Goal: Task Accomplishment & Management: Complete application form

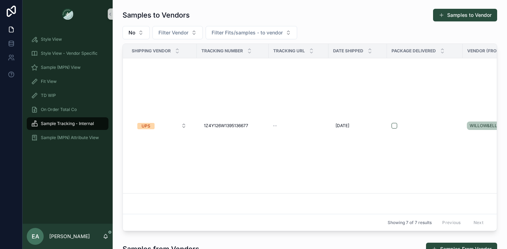
click at [321, 20] on div "Samples to Vendors Samples to Vendor" at bounding box center [309, 14] width 374 height 13
click at [57, 190] on div "Style View Style View - Vendor Specific Sample (MPN) View Fit View TD WIP On Or…" at bounding box center [68, 126] width 90 height 196
click at [74, 116] on div "On Order Total Co" at bounding box center [68, 110] width 90 height 14
click at [71, 111] on span "On Order Total Co" at bounding box center [59, 110] width 36 height 6
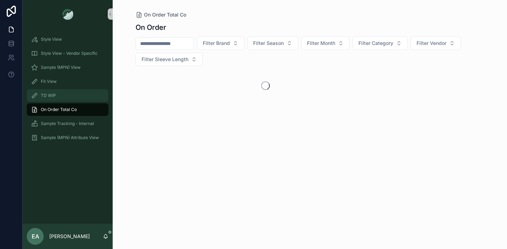
click at [70, 97] on div "TD WIP" at bounding box center [67, 95] width 73 height 11
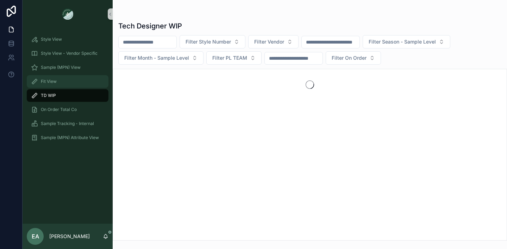
click at [68, 86] on div "Fit View" at bounding box center [67, 81] width 73 height 11
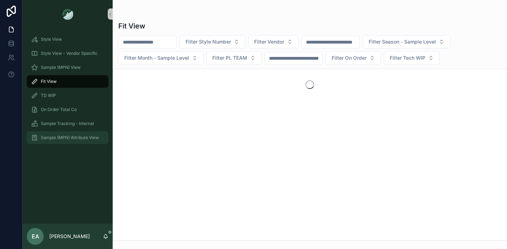
click at [73, 135] on span "Sample (MPN) Attribute View" at bounding box center [70, 138] width 58 height 6
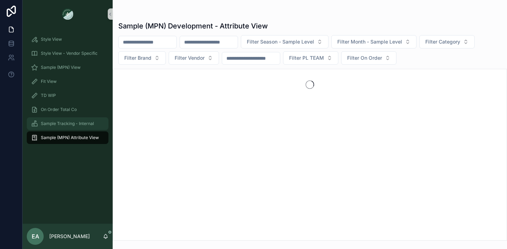
click at [72, 128] on div "Sample Tracking - Internal" at bounding box center [67, 123] width 73 height 11
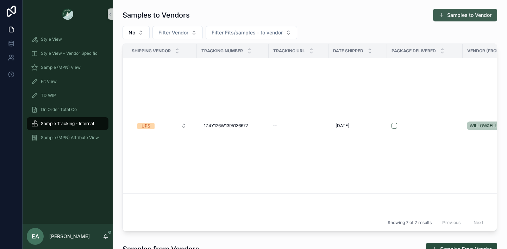
click at [486, 13] on button "Samples to Vendor" at bounding box center [465, 15] width 64 height 13
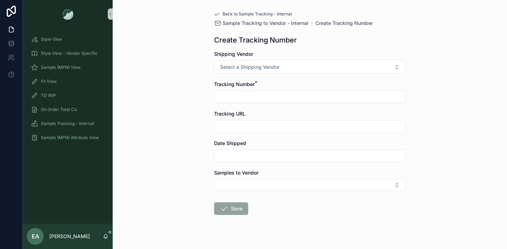
scroll to position [1, 0]
click at [321, 68] on button "Select a Shipping Vendor" at bounding box center [309, 66] width 191 height 13
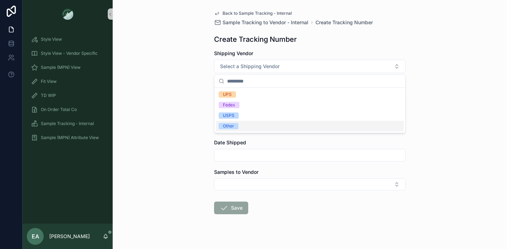
click at [284, 128] on div "Other" at bounding box center [310, 126] width 188 height 11
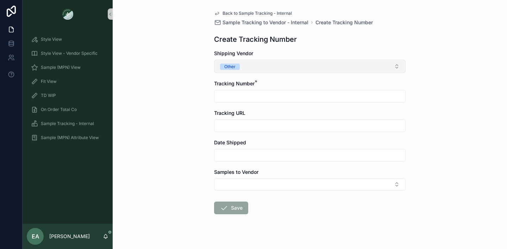
click at [285, 66] on button "Other" at bounding box center [309, 66] width 191 height 13
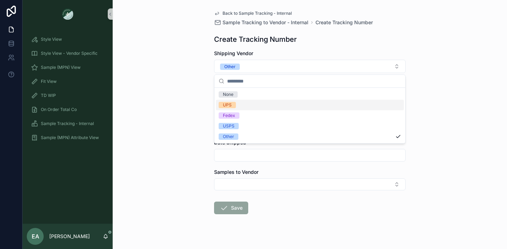
click at [286, 107] on div "UPS" at bounding box center [310, 105] width 188 height 11
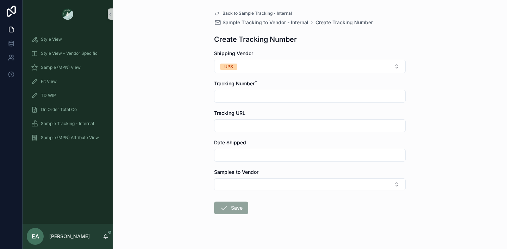
click at [284, 97] on input "scrollable content" at bounding box center [309, 96] width 191 height 10
click at [287, 125] on input "scrollable content" at bounding box center [309, 126] width 191 height 10
click at [283, 153] on input "scrollable content" at bounding box center [309, 156] width 191 height 10
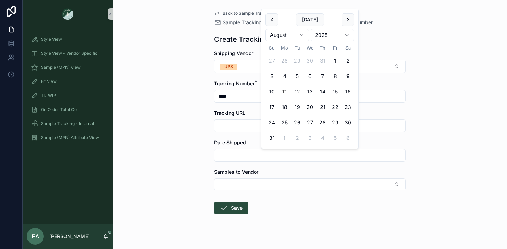
click at [405, 36] on div "Create Tracking Number" at bounding box center [309, 39] width 191 height 10
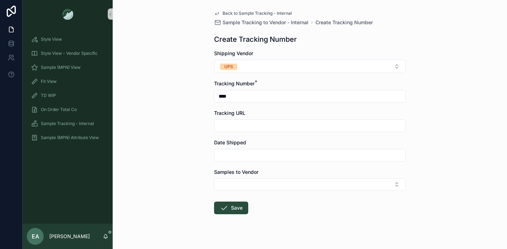
scroll to position [0, 0]
click at [342, 92] on input "****" at bounding box center [309, 97] width 191 height 10
click at [345, 96] on input "****" at bounding box center [309, 97] width 191 height 10
type input "*********"
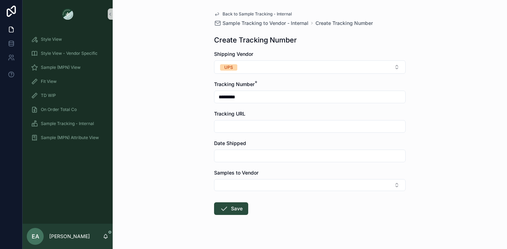
click at [189, 123] on div "Back to Sample Tracking - Internal Sample Tracking to Vendor - Internal Create …" at bounding box center [310, 124] width 394 height 249
click at [281, 128] on input "scrollable content" at bounding box center [309, 127] width 191 height 10
click at [280, 155] on input "scrollable content" at bounding box center [309, 156] width 191 height 10
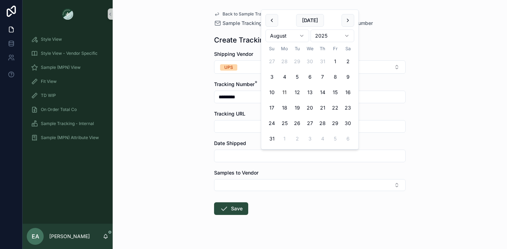
click at [287, 92] on button "11" at bounding box center [284, 92] width 13 height 13
type input "*********"
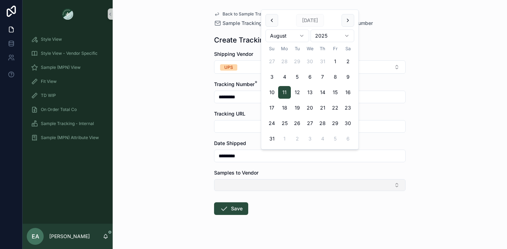
click at [264, 185] on button "Select Button" at bounding box center [309, 185] width 191 height 12
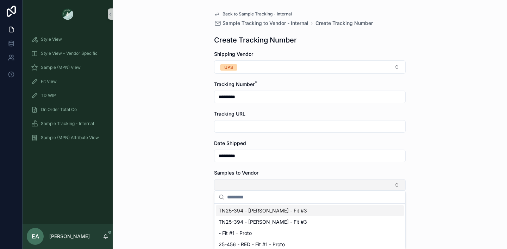
scroll to position [3, 0]
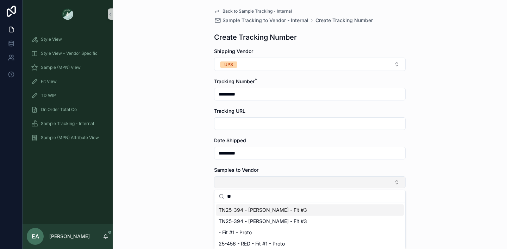
type input "*"
click at [198, 190] on div "Back to Sample Tracking - Internal Sample Tracking to Vendor - Internal Create …" at bounding box center [310, 121] width 394 height 249
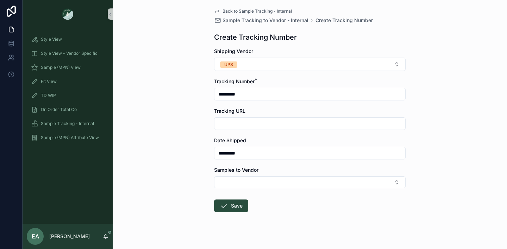
scroll to position [0, 0]
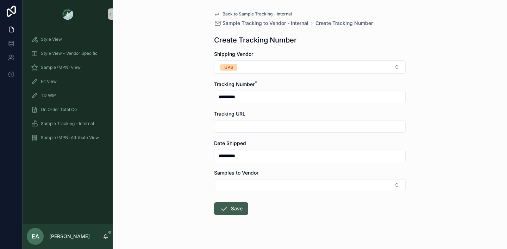
click at [228, 211] on button "Save" at bounding box center [231, 209] width 34 height 13
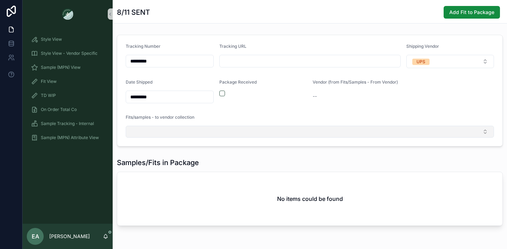
click at [198, 129] on button "Select Button" at bounding box center [310, 132] width 368 height 12
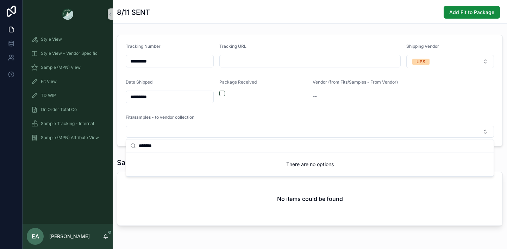
type input "*******"
click at [291, 109] on form "Tracking Number ********* Tracking URL Shipping Vendor UPS Date Shipped *******…" at bounding box center [309, 90] width 385 height 111
click at [249, 139] on form "Tracking Number ********* Tracking URL Shipping Vendor UPS Date Shipped *******…" at bounding box center [309, 90] width 385 height 111
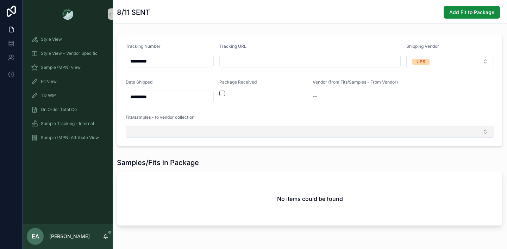
click at [249, 130] on button "Select Button" at bounding box center [310, 132] width 368 height 12
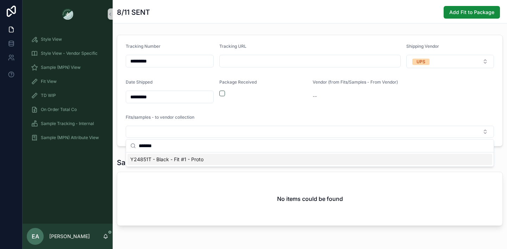
type input "*******"
click at [248, 161] on div "Y24851T - Black - Fit #1 - Proto" at bounding box center [309, 159] width 365 height 11
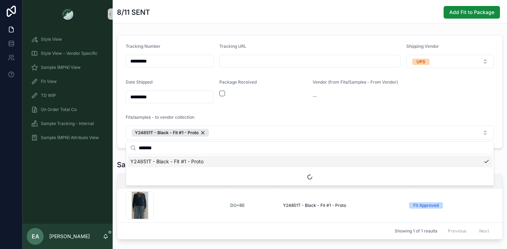
click at [271, 103] on form "Tracking Number ********* Tracking URL Shipping Vendor UPS Date Shipped *******…" at bounding box center [309, 91] width 385 height 113
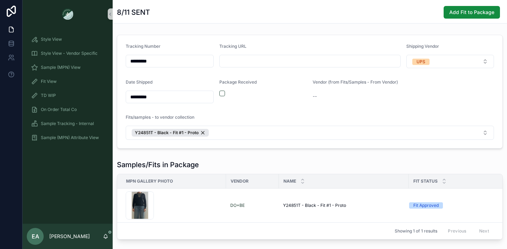
scroll to position [1, 0]
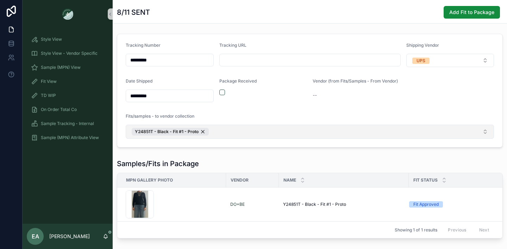
click at [226, 133] on button "Y24851T - Black - Fit #1 - Proto" at bounding box center [310, 132] width 368 height 14
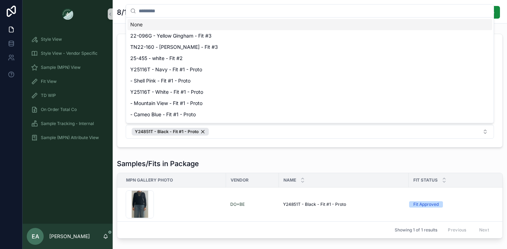
click at [222, 156] on div "Style View Style View - Vendor Specific Sample (MPN) View Fit View TD WIP On Or…" at bounding box center [265, 124] width 484 height 249
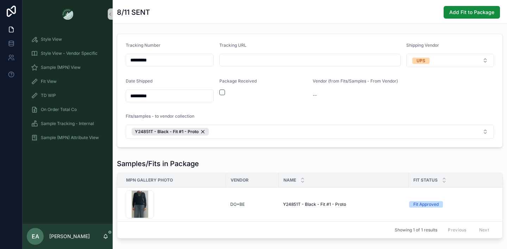
scroll to position [0, 0]
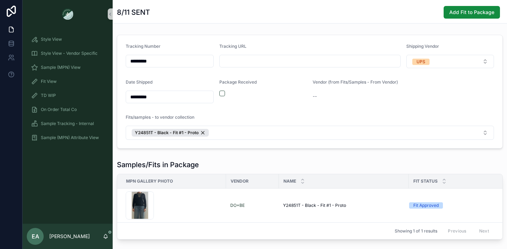
click at [175, 14] on div "8/11 SENT Add Fit to Package" at bounding box center [310, 12] width 386 height 13
click at [132, 61] on input "*********" at bounding box center [169, 61] width 87 height 10
click at [130, 61] on input "*********" at bounding box center [169, 61] width 87 height 10
type input "**********"
click at [178, 36] on form "**********" at bounding box center [309, 91] width 385 height 113
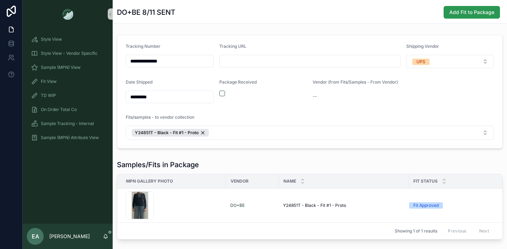
click at [481, 17] on button "Add Fit to Package" at bounding box center [471, 12] width 56 height 13
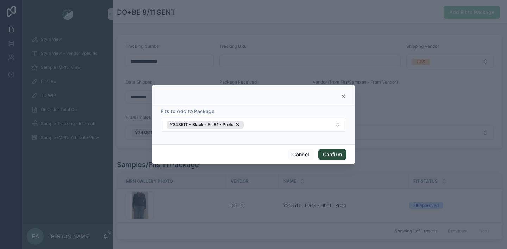
click at [342, 99] on icon at bounding box center [343, 97] width 6 height 6
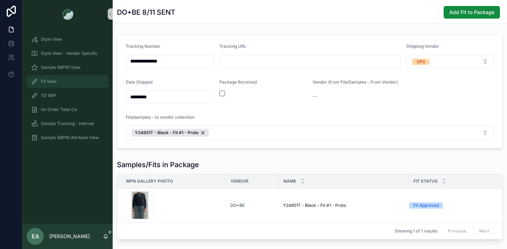
click at [54, 81] on span "Fit View" at bounding box center [49, 82] width 16 height 6
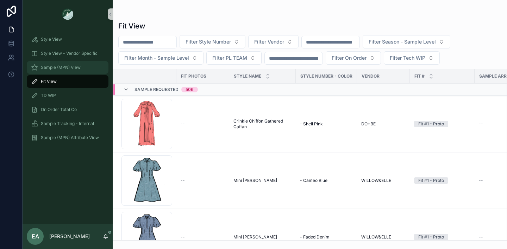
click at [64, 69] on span "Sample (MPN) View" at bounding box center [61, 68] width 40 height 6
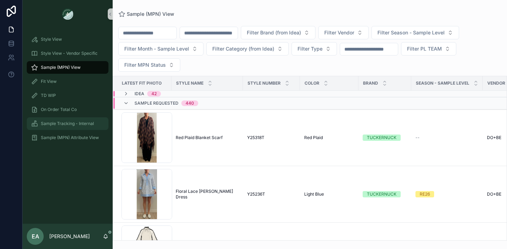
click at [66, 123] on span "Sample Tracking - Internal" at bounding box center [67, 124] width 53 height 6
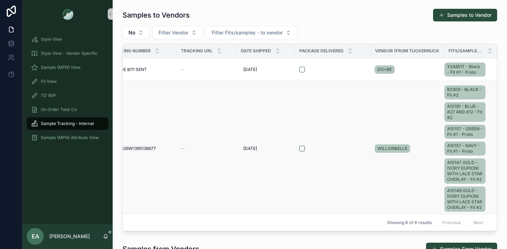
scroll to position [0, 92]
click at [479, 14] on button "Samples to Vendor" at bounding box center [465, 15] width 64 height 13
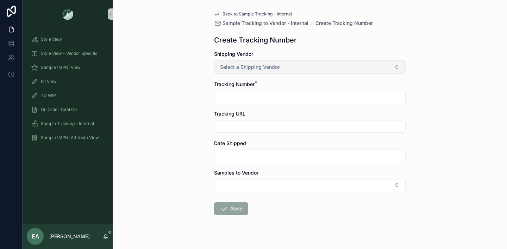
click at [346, 67] on button "Select a Shipping Vendor" at bounding box center [309, 67] width 191 height 13
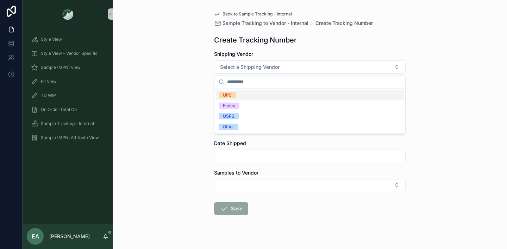
click at [342, 90] on div "UPS" at bounding box center [310, 95] width 188 height 11
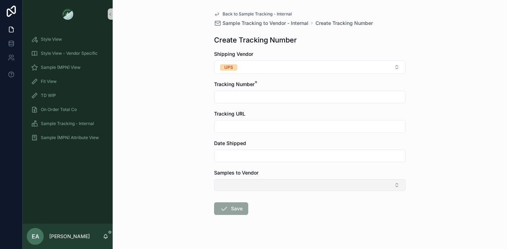
click at [315, 186] on button "Select Button" at bounding box center [309, 185] width 191 height 12
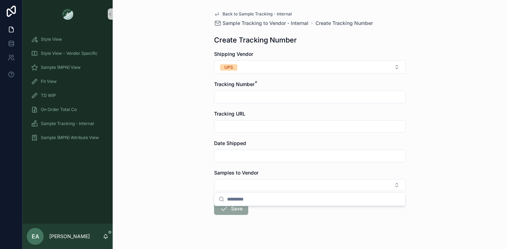
click at [190, 150] on div "Back to Sample Tracking - Internal Sample Tracking to Vendor - Internal Create …" at bounding box center [310, 124] width 394 height 249
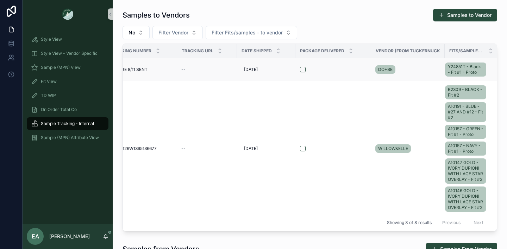
scroll to position [0, 92]
click at [389, 69] on span "DO+BE" at bounding box center [384, 70] width 14 height 6
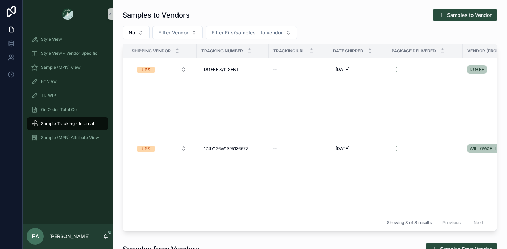
click at [360, 13] on div "Samples to Vendors Samples to Vendor" at bounding box center [309, 14] width 374 height 13
click at [283, 78] on td "--" at bounding box center [298, 69] width 60 height 23
click at [265, 74] on td "DO+BE 8/11 SENT DO+BE 8/11 SENT" at bounding box center [233, 69] width 72 height 23
click at [309, 71] on div "--" at bounding box center [298, 70] width 51 height 6
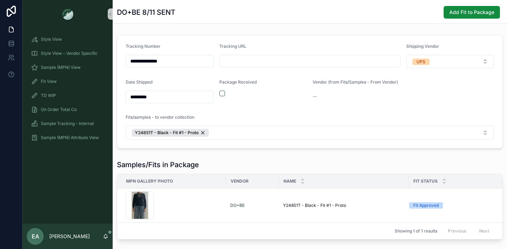
click at [188, 58] on input "**********" at bounding box center [169, 61] width 87 height 10
click at [242, 67] on div "scrollable content" at bounding box center [309, 61] width 181 height 13
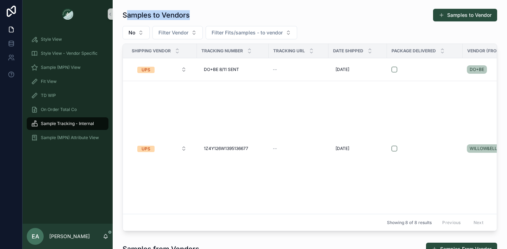
drag, startPoint x: 126, startPoint y: 15, endPoint x: 201, endPoint y: 13, distance: 74.6
click at [201, 13] on div "Samples to Vendors Samples to Vendor" at bounding box center [309, 14] width 374 height 13
click at [217, 135] on td "1Z4Y126W1395136677 1Z4Y126W1395136677" at bounding box center [233, 148] width 72 height 135
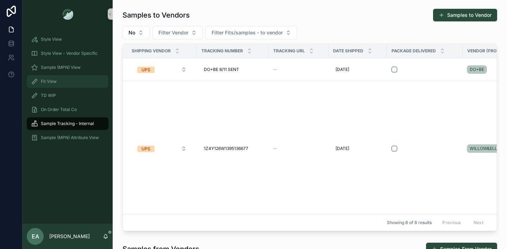
click at [62, 82] on div "Fit View" at bounding box center [67, 81] width 73 height 11
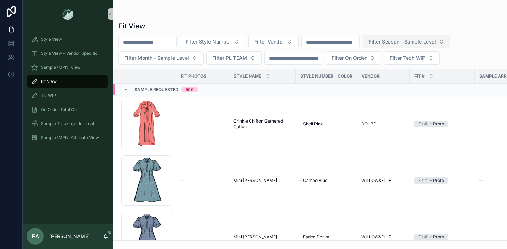
click at [400, 44] on span "Filter Season - Sample Level" at bounding box center [401, 41] width 67 height 7
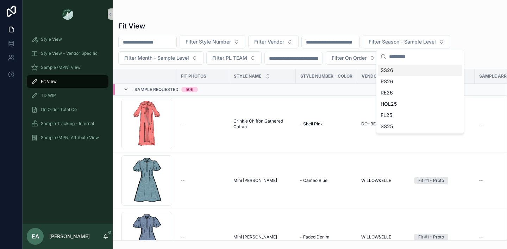
click at [344, 45] on input "scrollable content" at bounding box center [331, 42] width 58 height 10
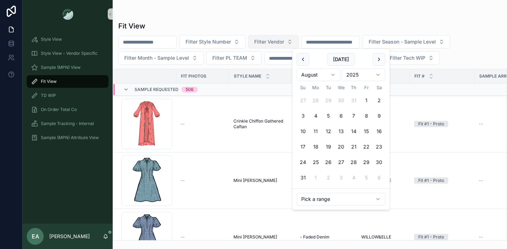
click at [280, 41] on span "Filter Vendor" at bounding box center [269, 41] width 30 height 7
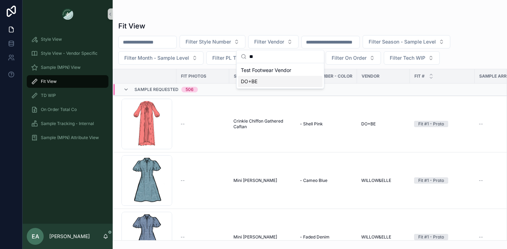
type input "**"
click at [269, 81] on div "DO+BE" at bounding box center [280, 81] width 84 height 11
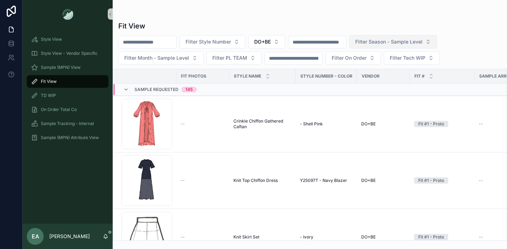
click at [422, 44] on span "Filter Season - Sample Level" at bounding box center [388, 41] width 67 height 7
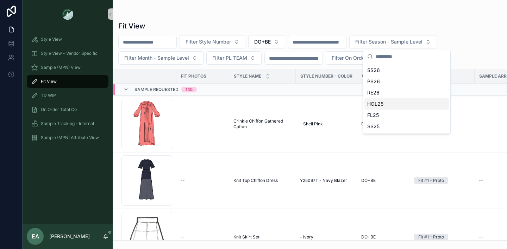
click at [397, 103] on div "HOL25" at bounding box center [406, 104] width 84 height 11
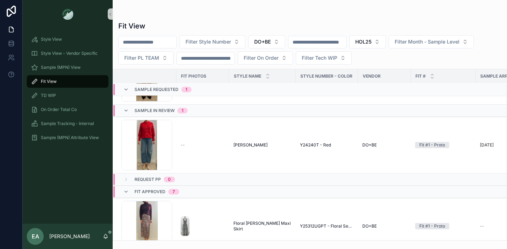
scroll to position [50, 0]
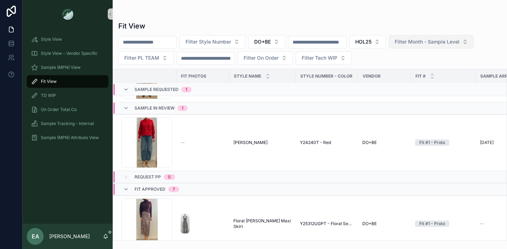
click at [459, 38] on span "Filter Month - Sample Level" at bounding box center [426, 41] width 65 height 7
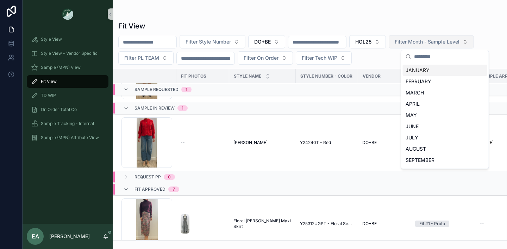
click at [459, 38] on span "Filter Month - Sample Level" at bounding box center [426, 41] width 65 height 7
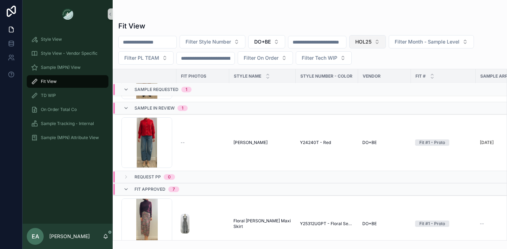
click at [386, 43] on button "HOL25" at bounding box center [367, 41] width 37 height 13
type input "*"
click at [391, 69] on div "FL25" at bounding box center [381, 70] width 84 height 11
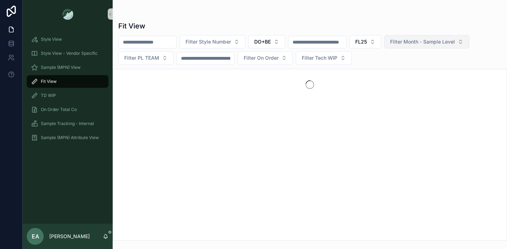
click at [469, 47] on button "Filter Month - Sample Level" at bounding box center [426, 41] width 85 height 13
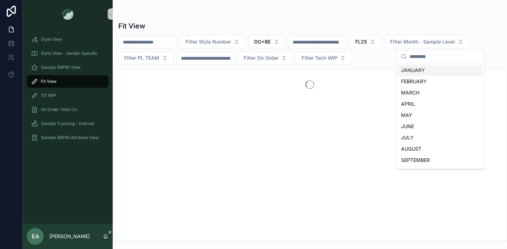
click at [501, 39] on div "Filter Style Number DO+BE FL25 Filter Month - Sample Level Filter PL TEAM Filte…" at bounding box center [310, 50] width 394 height 30
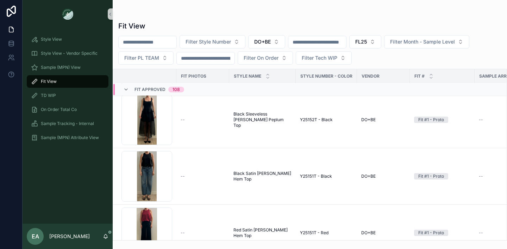
scroll to position [1603, 0]
click at [160, 40] on input "scrollable content" at bounding box center [148, 42] width 58 height 10
click at [62, 84] on div "Fit View" at bounding box center [67, 81] width 73 height 11
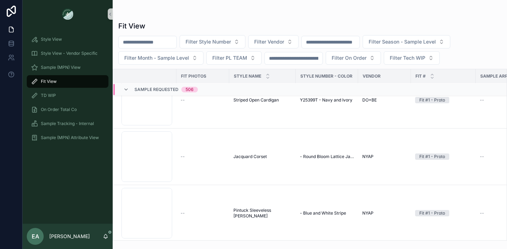
scroll to position [1648, 0]
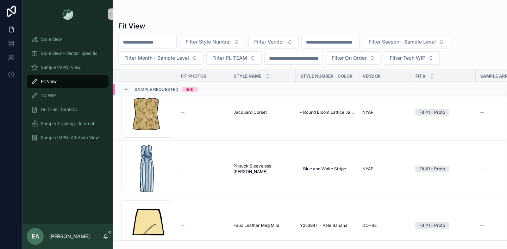
click at [146, 47] on input "scrollable content" at bounding box center [148, 42] width 58 height 10
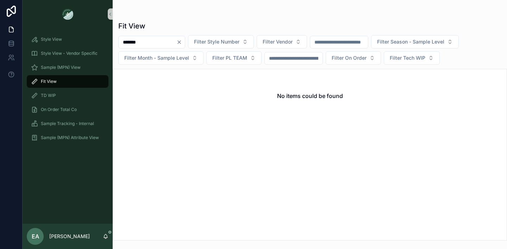
type input "*******"
click at [238, 16] on div "scrollable content" at bounding box center [309, 14] width 383 height 6
click at [68, 71] on div "Sample (MPN) View" at bounding box center [67, 67] width 73 height 11
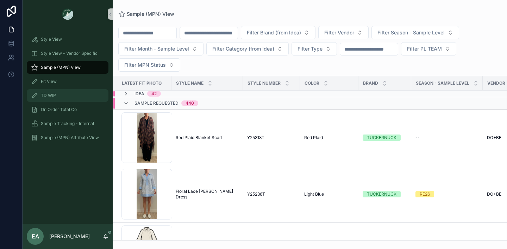
click at [57, 97] on div "TD WIP" at bounding box center [67, 95] width 73 height 11
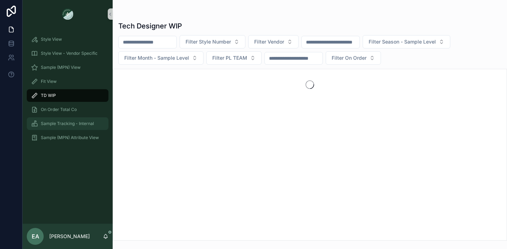
click at [57, 121] on span "Sample Tracking - Internal" at bounding box center [67, 124] width 53 height 6
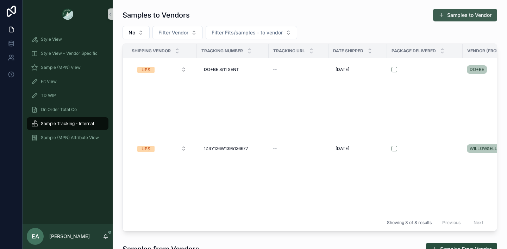
click at [466, 15] on button "Samples to Vendor" at bounding box center [465, 15] width 64 height 13
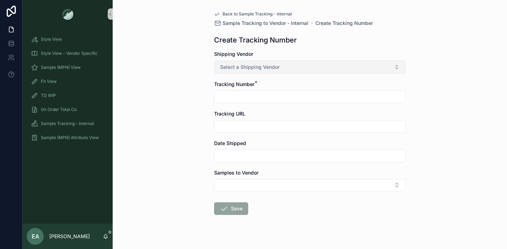
click at [234, 72] on button "Select a Shipping Vendor" at bounding box center [309, 67] width 191 height 13
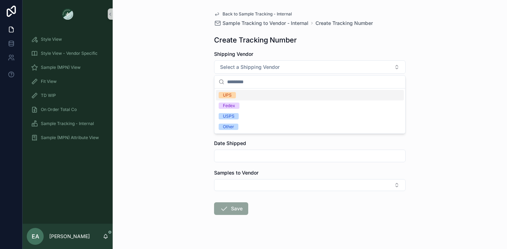
click at [235, 95] on span "UPS" at bounding box center [227, 95] width 17 height 6
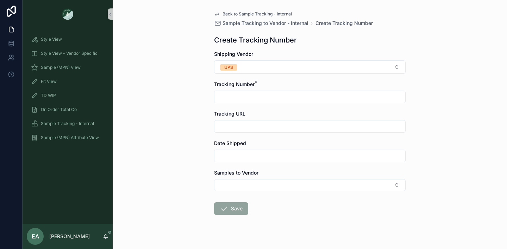
click at [251, 96] on input "scrollable content" at bounding box center [309, 97] width 191 height 10
type input "**********"
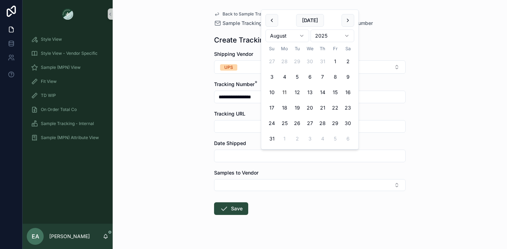
click at [241, 152] on input "scrollable content" at bounding box center [309, 156] width 191 height 10
click at [283, 92] on button "11" at bounding box center [284, 92] width 13 height 13
type input "*********"
click at [234, 193] on form "**********" at bounding box center [309, 156] width 191 height 210
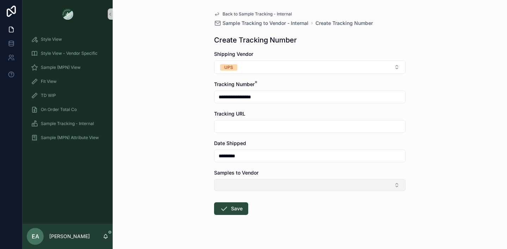
click at [234, 189] on button "Select Button" at bounding box center [309, 185] width 191 height 12
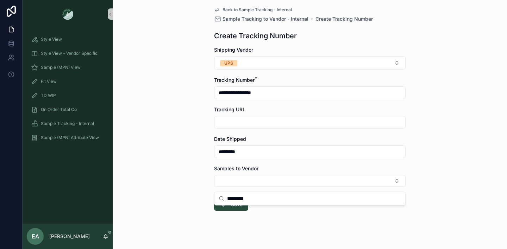
scroll to position [11, 0]
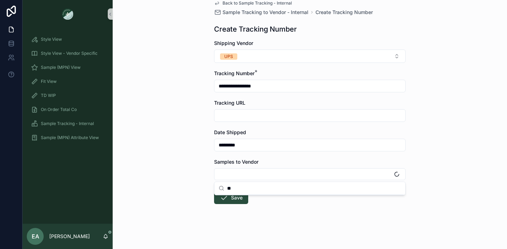
type input "*"
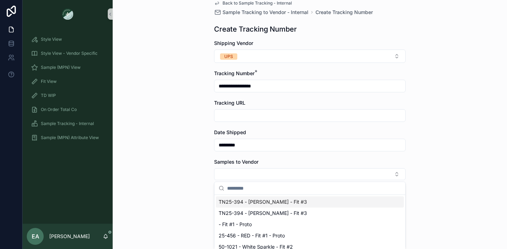
click at [190, 109] on div "**********" at bounding box center [310, 113] width 394 height 249
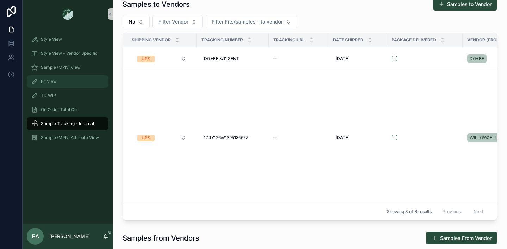
click at [72, 82] on div "Fit View" at bounding box center [67, 81] width 73 height 11
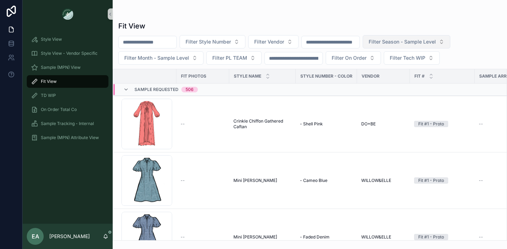
click at [420, 42] on span "Filter Season - Sample Level" at bounding box center [401, 41] width 67 height 7
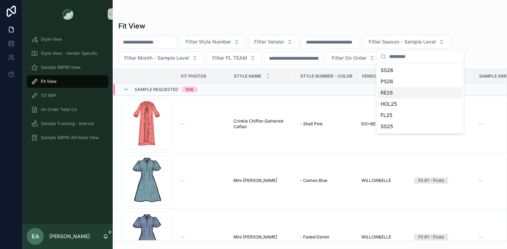
click at [400, 94] on div "RE26" at bounding box center [420, 92] width 84 height 11
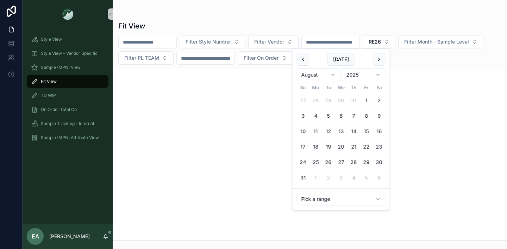
click at [356, 44] on input "scrollable content" at bounding box center [331, 42] width 58 height 10
click at [460, 40] on span "Filter Month - Sample Level" at bounding box center [436, 41] width 65 height 7
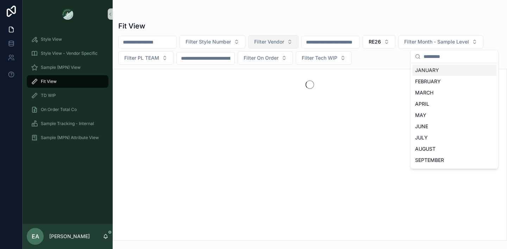
click at [292, 42] on button "Filter Vendor" at bounding box center [273, 41] width 50 height 13
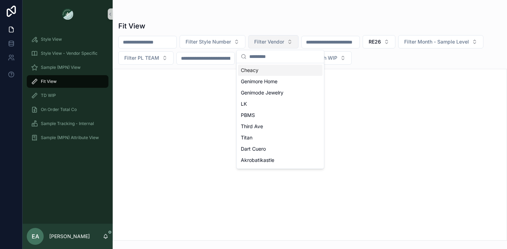
type input "*"
type input "****"
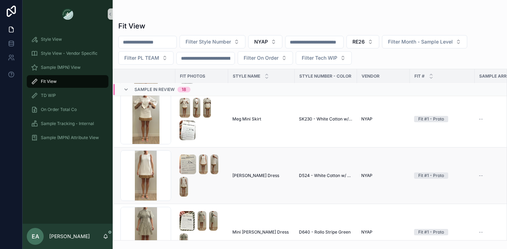
scroll to position [1102, 1]
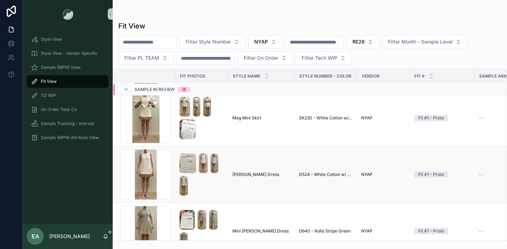
click at [181, 164] on img "scrollable content" at bounding box center [187, 164] width 17 height 20
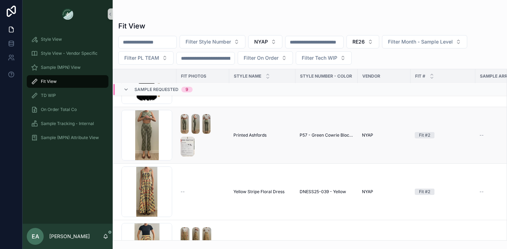
scroll to position [46, 0]
click at [187, 149] on img "scrollable content" at bounding box center [188, 147] width 14 height 20
